Goal: Task Accomplishment & Management: Use online tool/utility

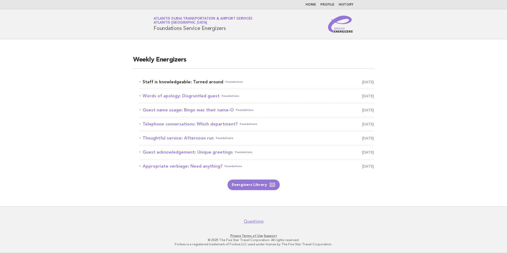
click at [191, 80] on link "Staff is knowledgeable: Turned around Foundations [DATE]" at bounding box center [257, 81] width 235 height 7
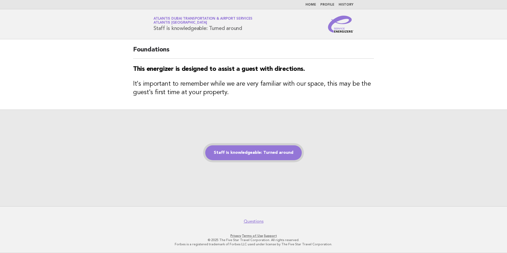
click at [239, 150] on link "Staff is knowledgeable: Turned around" at bounding box center [253, 152] width 97 height 15
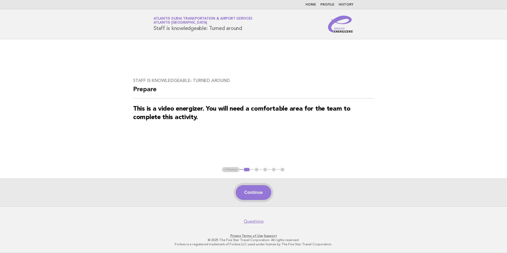
click at [265, 193] on button "Continue" at bounding box center [253, 192] width 35 height 15
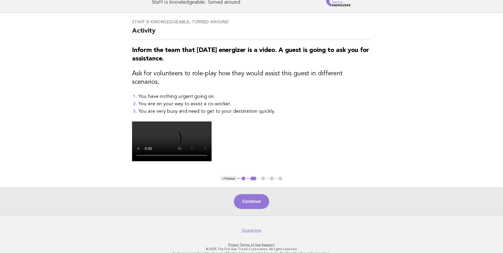
scroll to position [80, 0]
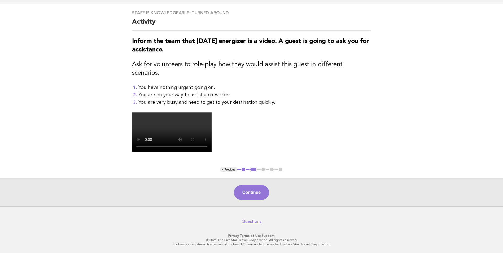
click at [251, 200] on button "Continue" at bounding box center [251, 192] width 35 height 15
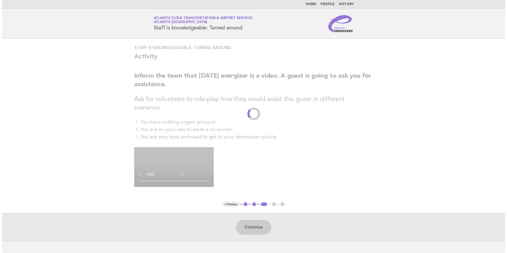
scroll to position [0, 0]
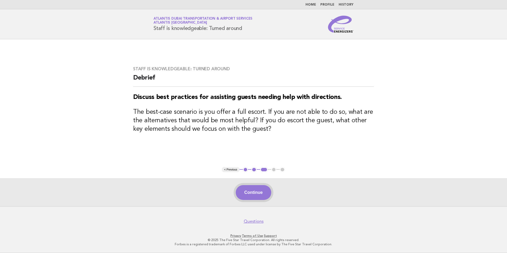
click at [250, 193] on button "Continue" at bounding box center [253, 192] width 35 height 15
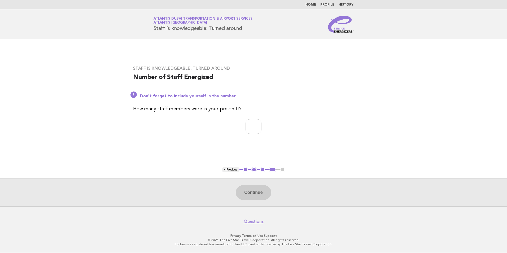
drag, startPoint x: 236, startPoint y: 126, endPoint x: 241, endPoint y: 127, distance: 5.9
click at [236, 126] on p at bounding box center [253, 126] width 241 height 15
click at [246, 127] on input "number" at bounding box center [254, 126] width 16 height 15
type input "**"
click at [262, 193] on button "Continue" at bounding box center [253, 192] width 35 height 15
